Goal: Communication & Community: Answer question/provide support

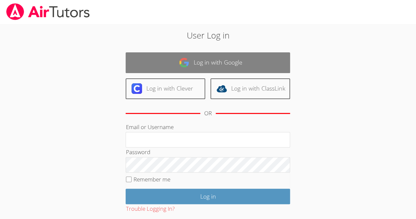
click at [230, 57] on link "Log in with Google" at bounding box center [208, 62] width 165 height 21
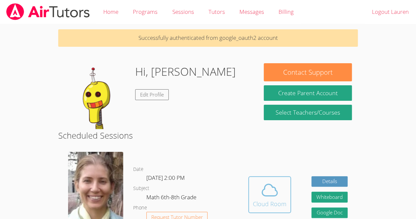
click at [270, 180] on button "Cloud Room" at bounding box center [269, 194] width 43 height 37
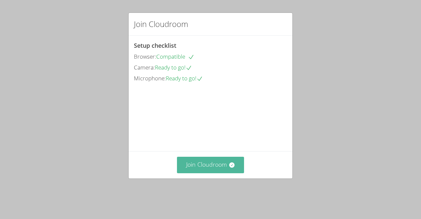
click at [215, 171] on button "Join Cloudroom" at bounding box center [210, 165] width 67 height 16
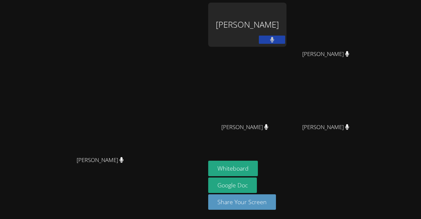
click at [54, 102] on video at bounding box center [103, 96] width 99 height 113
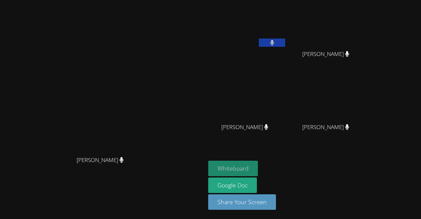
click at [258, 164] on button "Whiteboard" at bounding box center [233, 168] width 50 height 15
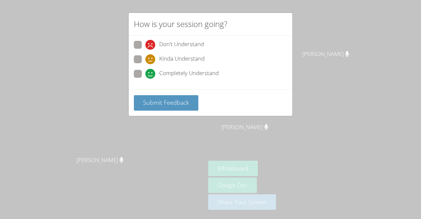
click at [298, 91] on div "How is your session going? Don't Understand Kinda Understand Completely Underst…" at bounding box center [210, 109] width 421 height 219
click at [145, 79] on span at bounding box center [145, 79] width 0 height 0
click at [145, 72] on input "Completely Understand" at bounding box center [148, 73] width 6 height 6
radio input "true"
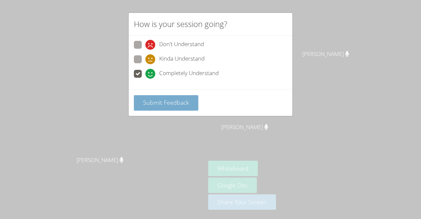
click at [159, 103] on span "Submit Feedback" at bounding box center [166, 102] width 46 height 8
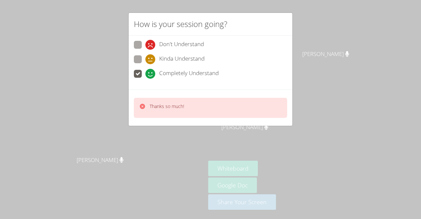
click at [359, 19] on div "How is your session going? Don't Understand Kinda Understand Completely Underst…" at bounding box center [210, 109] width 421 height 219
click at [341, 91] on div "How is your session going? Don't Understand Kinda Understand Completely Underst…" at bounding box center [210, 109] width 421 height 219
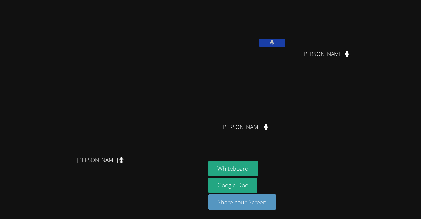
click at [370, 153] on aside "[PERSON_NAME] [PERSON_NAME] [PERSON_NAME] [PERSON_NAME] [PERSON_NAME] [PERSON_N…" at bounding box center [288, 109] width 165 height 219
click at [152, 121] on video at bounding box center [103, 96] width 99 height 113
drag, startPoint x: 218, startPoint y: 40, endPoint x: 204, endPoint y: 33, distance: 15.9
drag, startPoint x: 204, startPoint y: 33, endPoint x: 307, endPoint y: 17, distance: 104.1
drag, startPoint x: 307, startPoint y: 17, endPoint x: 211, endPoint y: 66, distance: 108.2
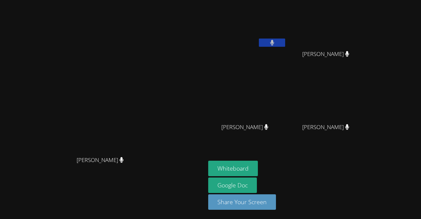
drag, startPoint x: 211, startPoint y: 66, endPoint x: 165, endPoint y: 67, distance: 45.7
click at [152, 67] on video at bounding box center [103, 96] width 99 height 113
click at [152, 111] on video at bounding box center [103, 96] width 99 height 113
drag, startPoint x: 140, startPoint y: 96, endPoint x: 152, endPoint y: 65, distance: 33.5
click at [152, 65] on video at bounding box center [103, 96] width 99 height 113
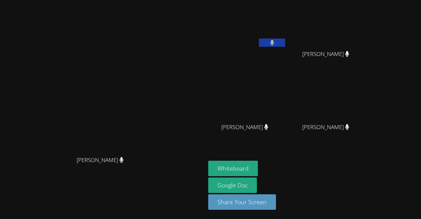
click at [274, 42] on icon at bounding box center [272, 43] width 4 height 6
click at [276, 42] on icon at bounding box center [272, 43] width 7 height 6
click at [152, 85] on video at bounding box center [103, 96] width 99 height 113
click at [1, 200] on main "[PERSON_NAME] [PERSON_NAME]" at bounding box center [103, 109] width 206 height 219
click at [203, 176] on div "[PERSON_NAME]" at bounding box center [103, 166] width 200 height 26
